Goal: Task Accomplishment & Management: Use online tool/utility

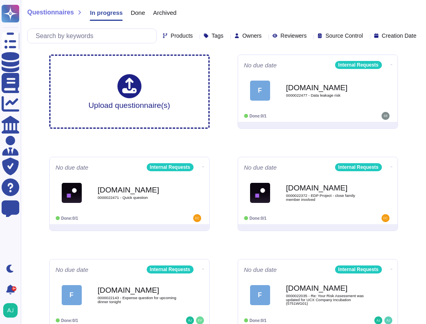
click at [250, 5] on div "Questionnaires In progress Done Archived Products Tags Owners Reviewers Source …" at bounding box center [224, 24] width 406 height 48
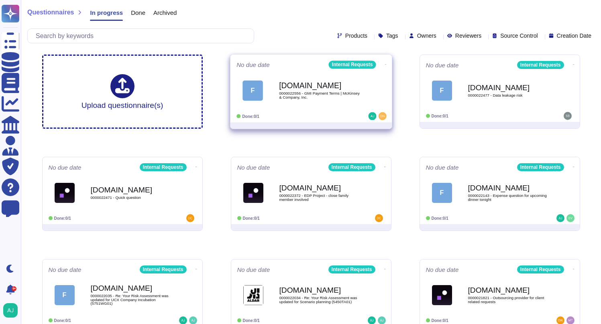
click at [325, 118] on div "Done: 0/1" at bounding box center [285, 116] width 99 height 8
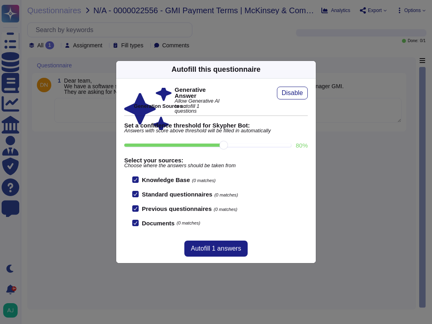
click at [208, 30] on div "Autofill this questionnaire Generative Answer Allow Generative AI to autofill 1…" at bounding box center [216, 162] width 432 height 324
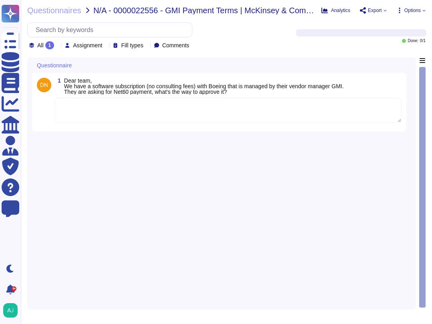
click at [139, 158] on div "1 Dear team, We have a software subscription (no consulting fees) with Boeing t…" at bounding box center [221, 181] width 379 height 248
click at [41, 9] on span "Questionnaires" at bounding box center [54, 10] width 54 height 8
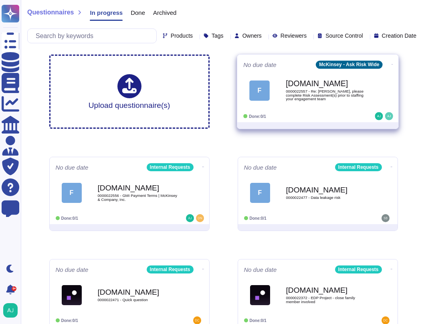
click at [331, 123] on div at bounding box center [317, 125] width 161 height 6
click at [314, 107] on div "F [DOMAIN_NAME] 0000022557 - Re: [PERSON_NAME], please complete Risk Assessment…" at bounding box center [317, 90] width 149 height 41
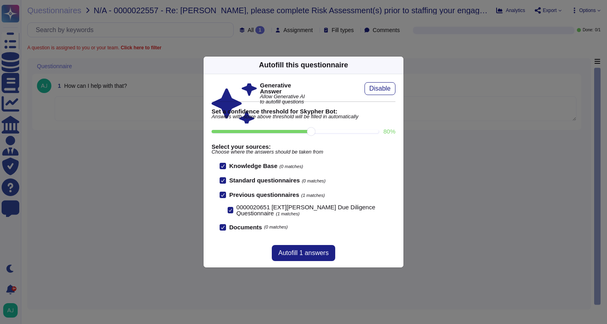
click at [150, 66] on div "Autofill this questionnaire Generative Answer Allow Generative AI to autofill q…" at bounding box center [303, 162] width 607 height 324
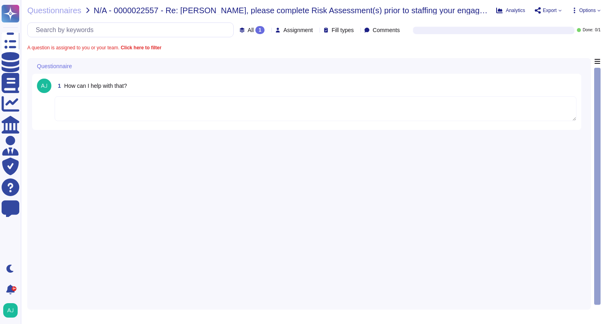
click at [107, 147] on div "1 How can I help with that?" at bounding box center [309, 181] width 554 height 247
click at [41, 12] on span "Questionnaires" at bounding box center [54, 10] width 54 height 8
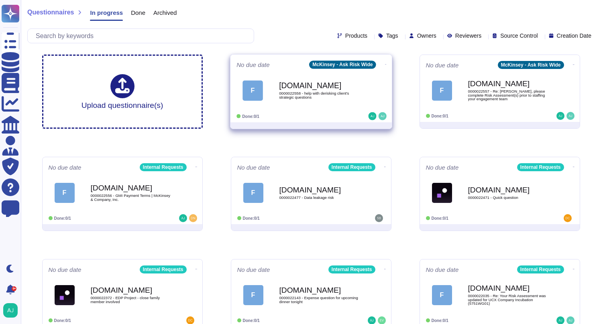
click at [323, 120] on div "Done: 0/1" at bounding box center [285, 116] width 99 height 8
